Goal: Transaction & Acquisition: Purchase product/service

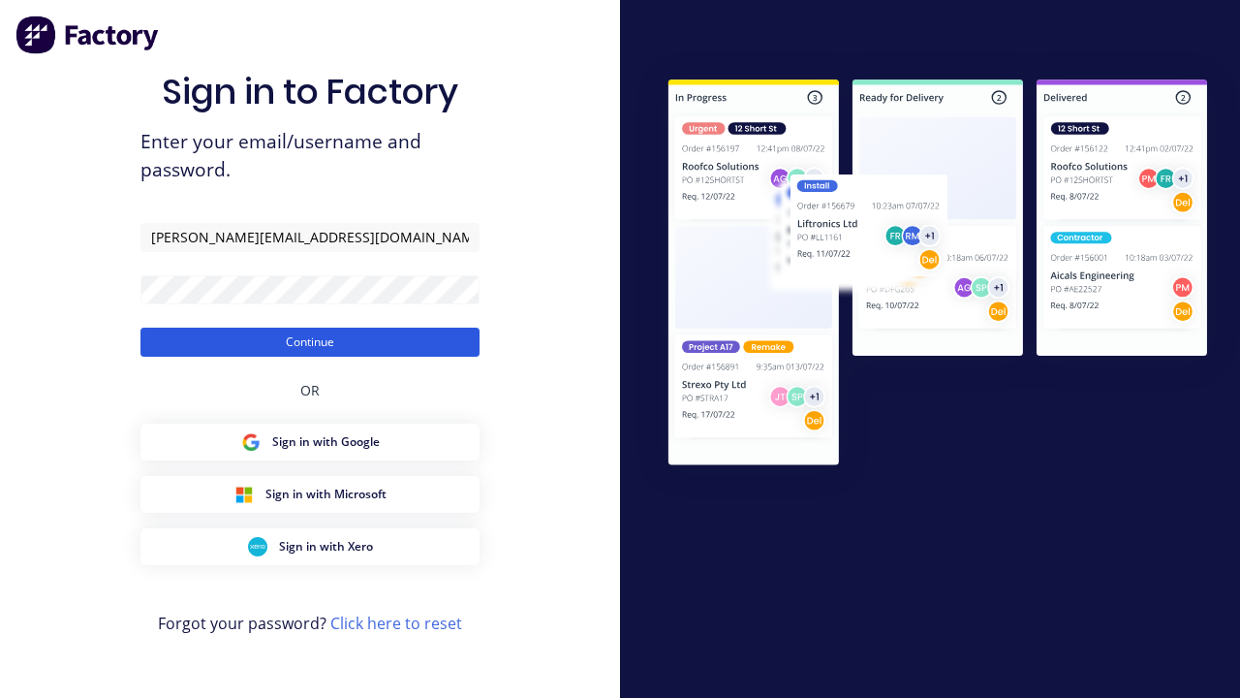
click at [310, 341] on button "Continue" at bounding box center [310, 342] width 339 height 29
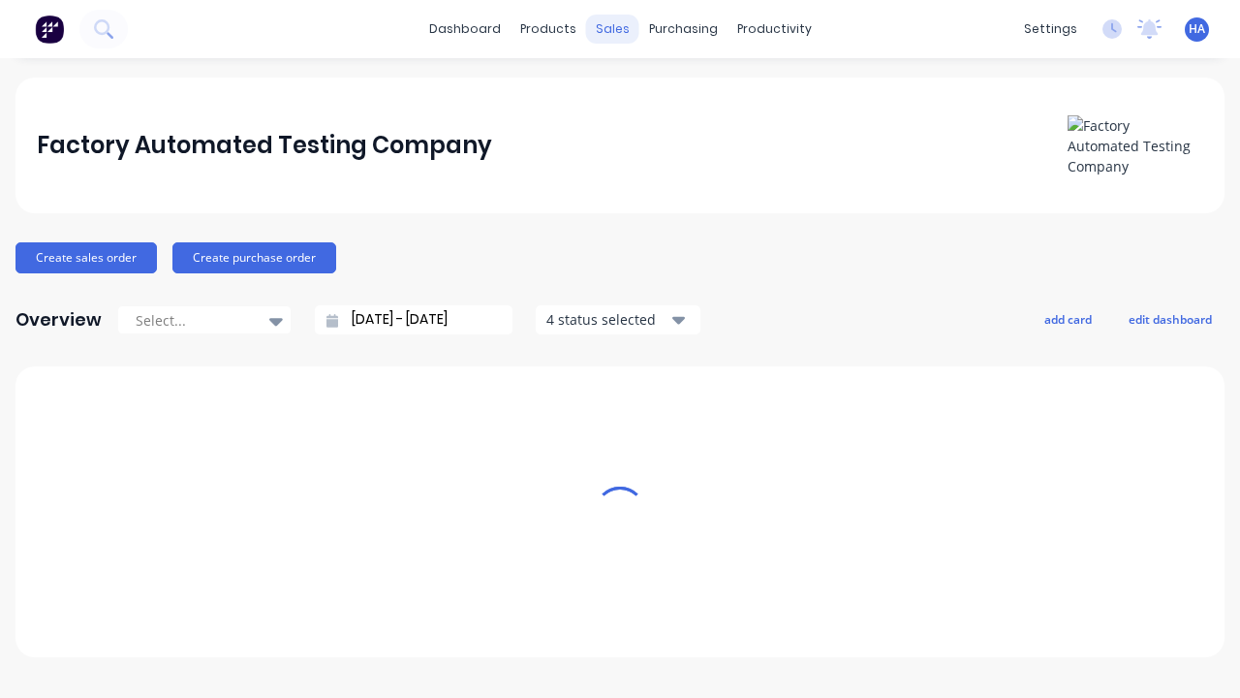
click at [612, 29] on div "sales" at bounding box center [612, 29] width 53 height 29
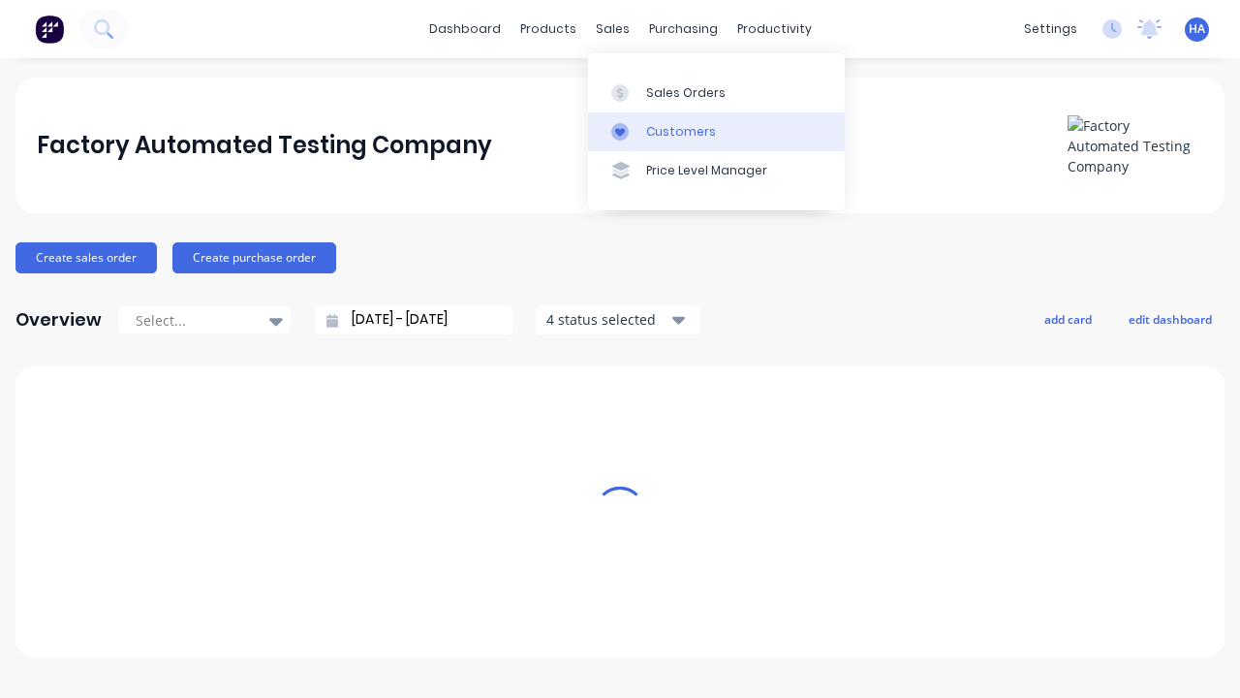
click at [716, 131] on link "Customers" at bounding box center [716, 131] width 257 height 39
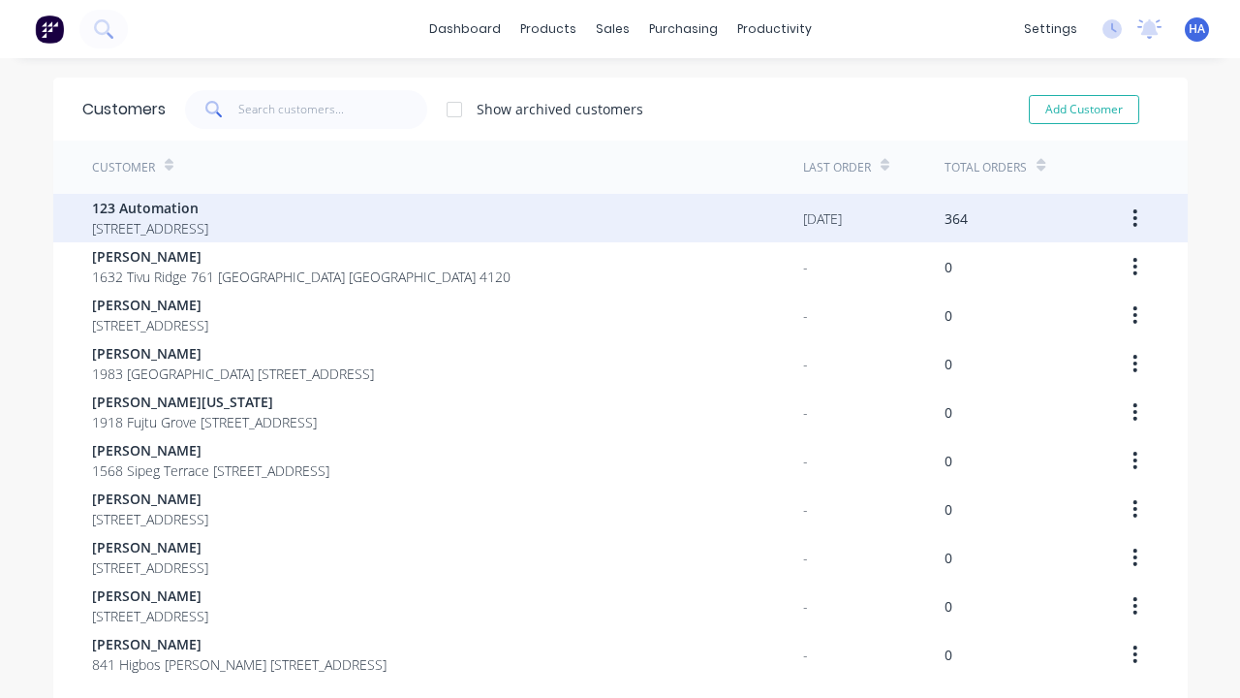
click at [208, 207] on span "123 Automation" at bounding box center [150, 208] width 116 height 20
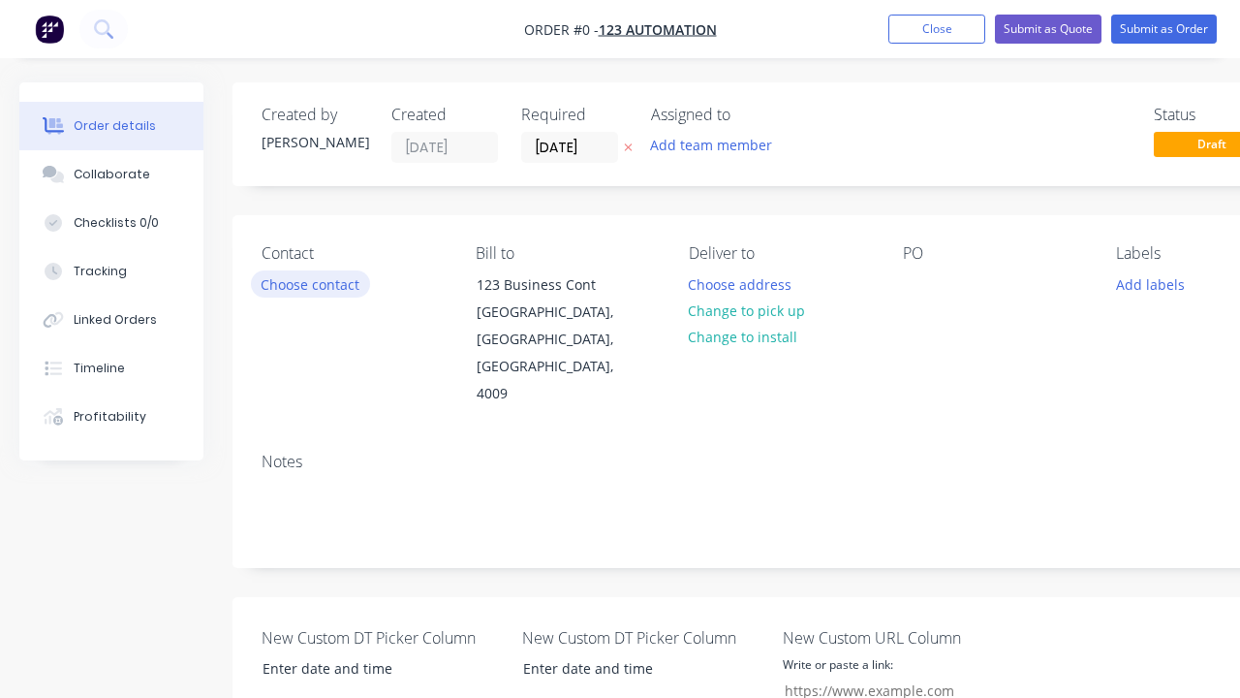
click at [309, 284] on button "Choose contact" at bounding box center [310, 283] width 119 height 26
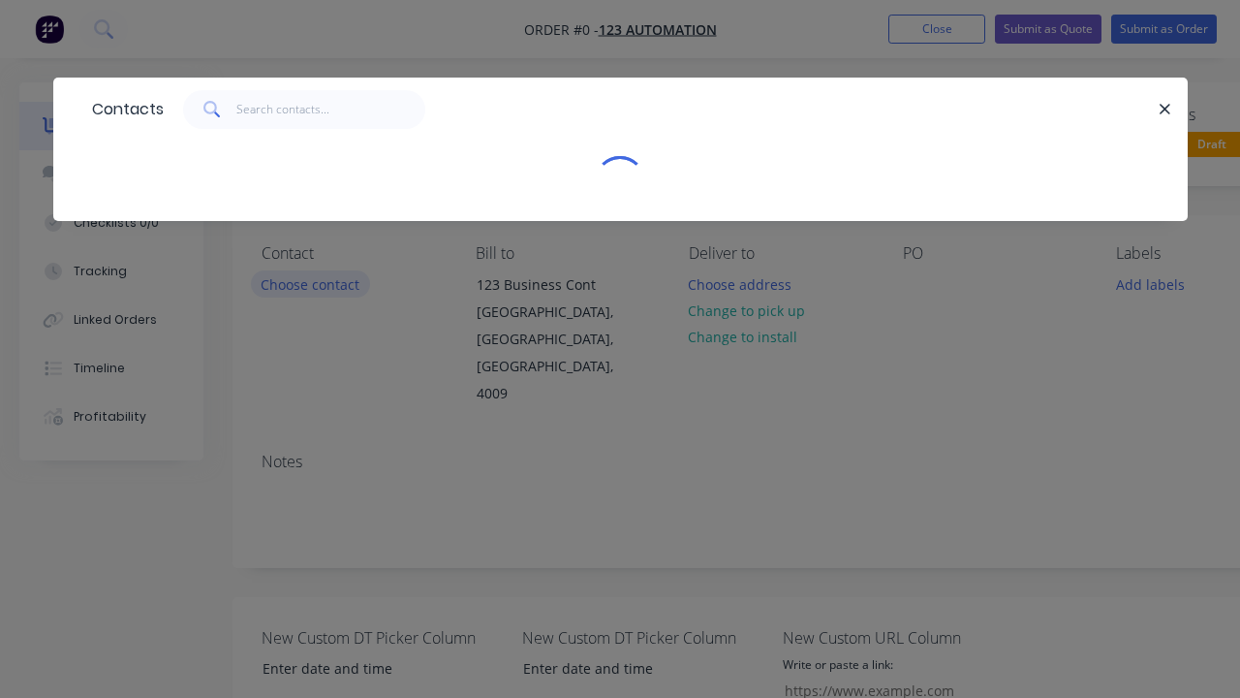
select select "AU"
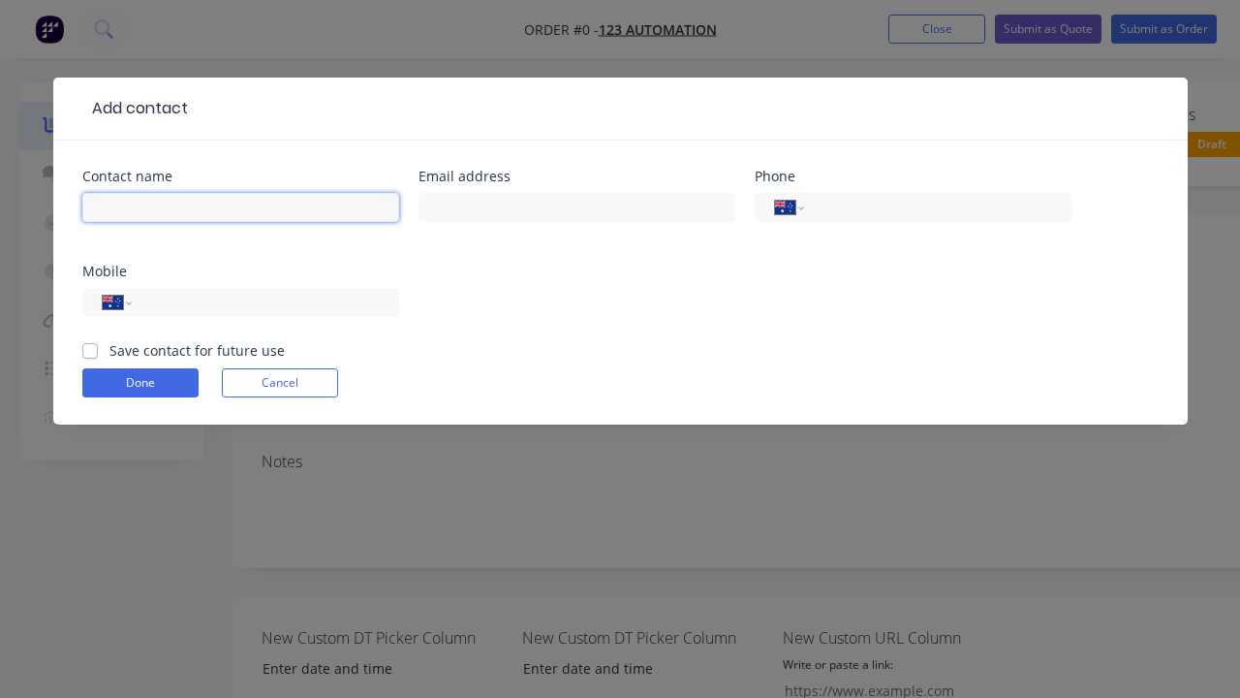
click at [240, 207] on input "text" at bounding box center [240, 207] width 317 height 29
type input "[PERSON_NAME] Automated"
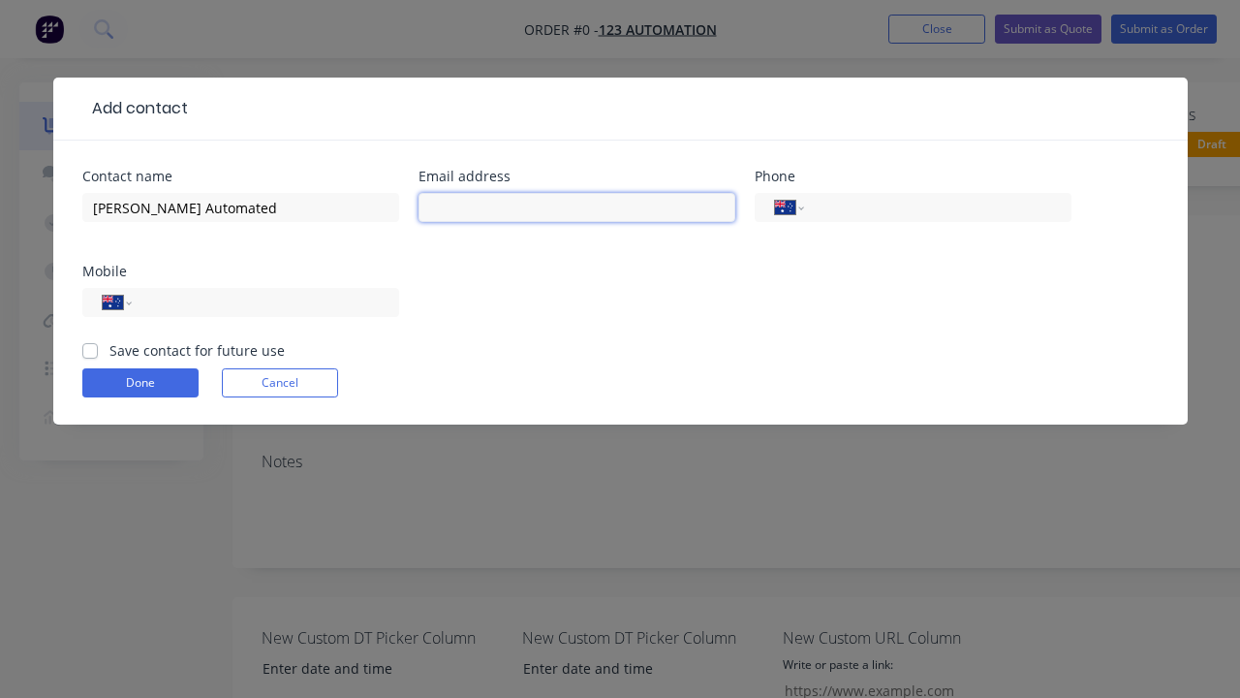
click at [577, 207] on input "text" at bounding box center [577, 207] width 317 height 29
type input "[PERSON_NAME][EMAIL_ADDRESS][DOMAIN_NAME]"
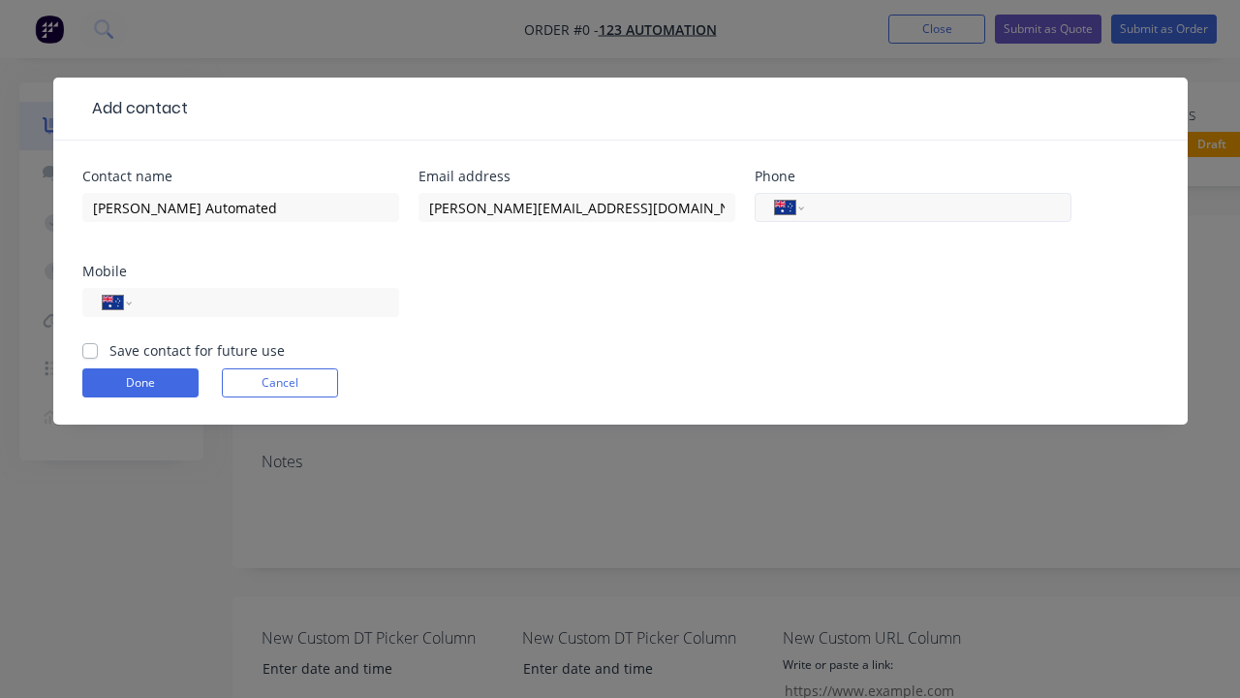
click at [934, 207] on input "tel" at bounding box center [934, 208] width 233 height 22
type input "0412 412 321"
click at [262, 302] on input "tel" at bounding box center [261, 303] width 233 height 22
type input "0412 341 232"
click at [140, 383] on button "Done" at bounding box center [140, 382] width 116 height 29
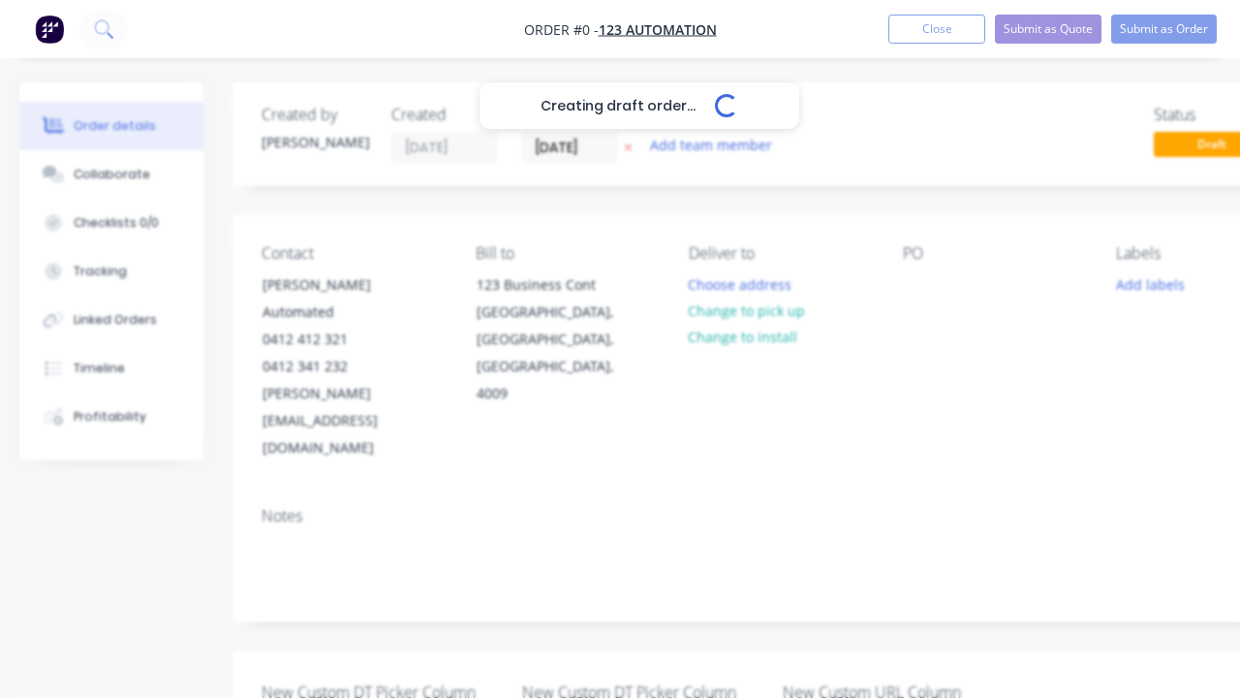
scroll to position [0, 108]
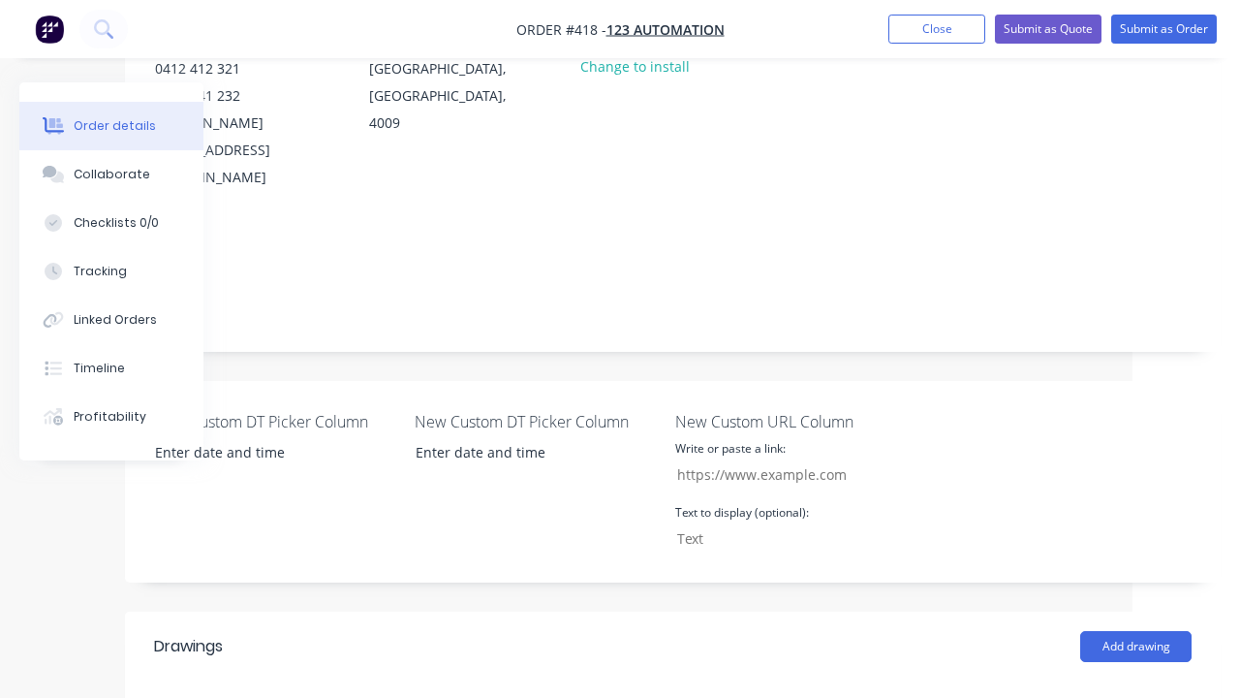
click at [827, 28] on div at bounding box center [811, 14] width 31 height 28
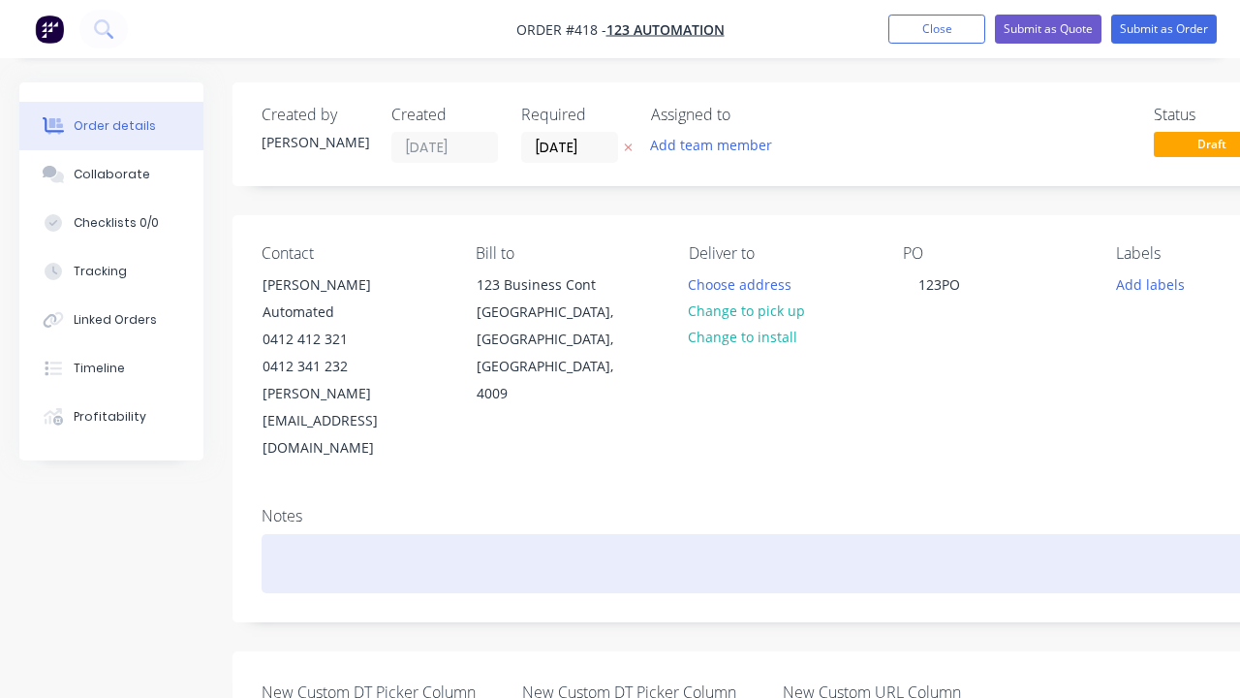
click at [721, 534] on div at bounding box center [781, 563] width 1038 height 59
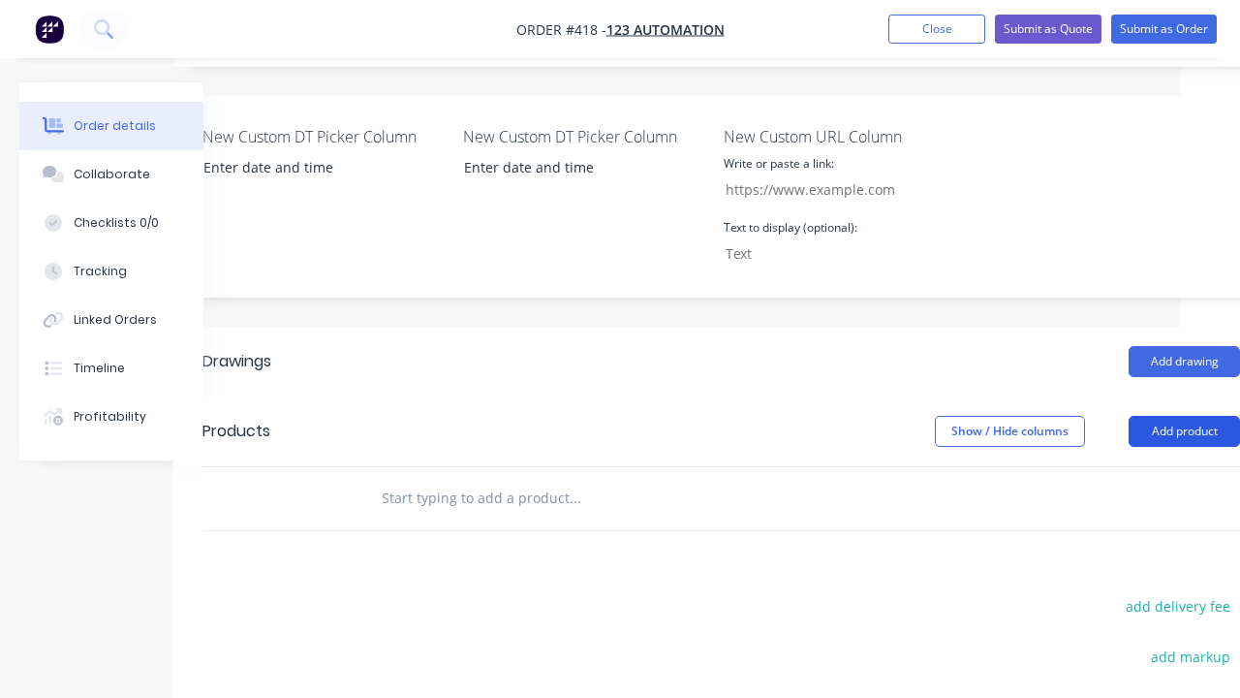
click at [1184, 447] on button "Add product" at bounding box center [1184, 431] width 111 height 31
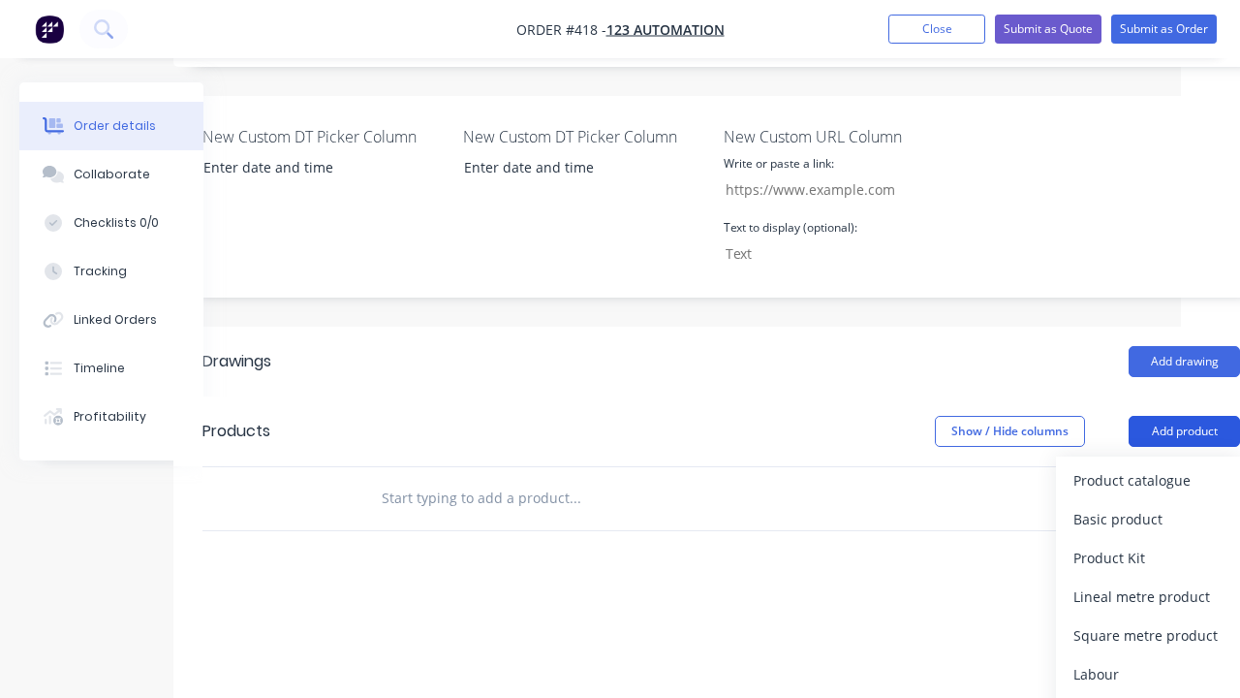
scroll to position [222, 59]
